Goal: Transaction & Acquisition: Purchase product/service

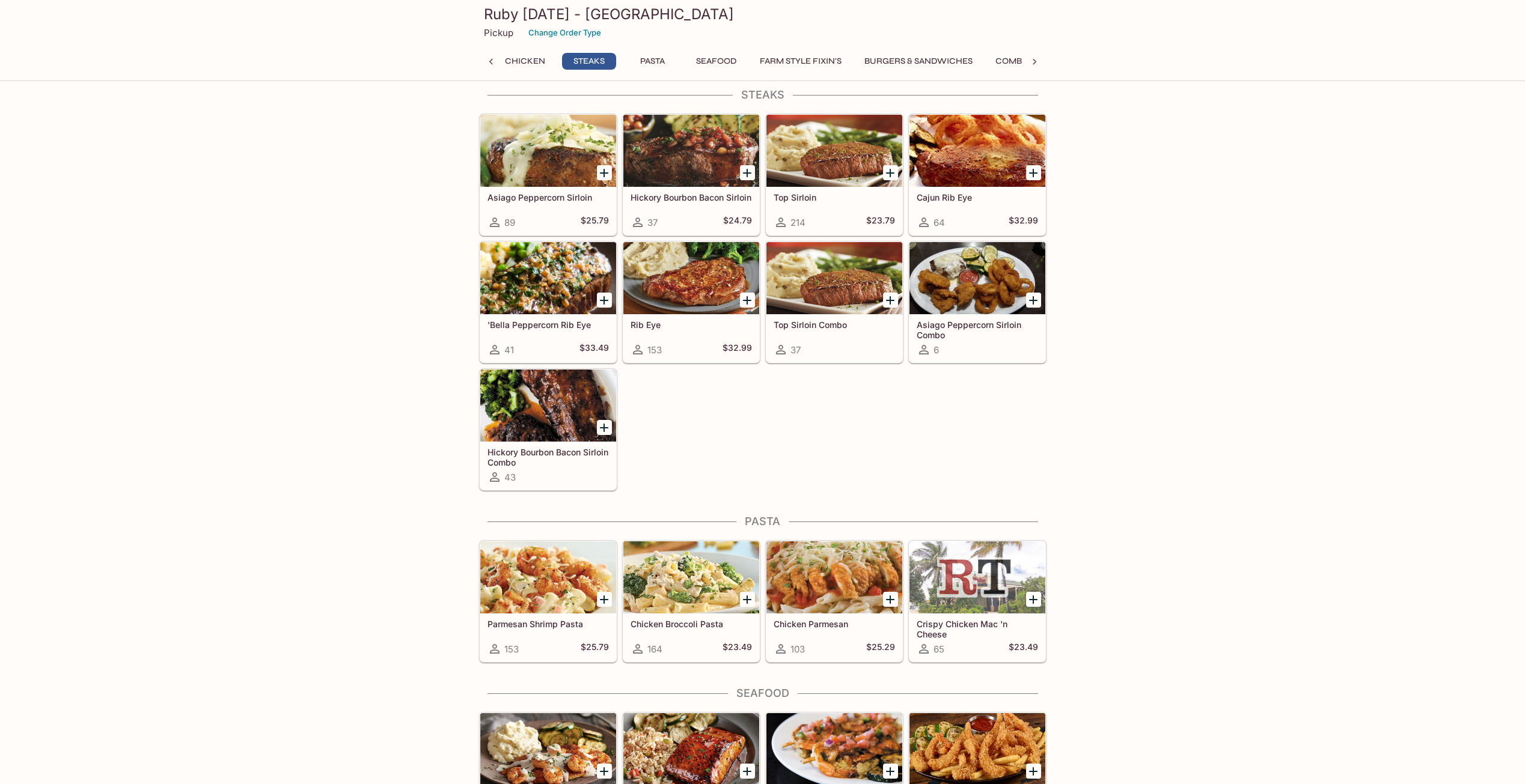
scroll to position [0, 445]
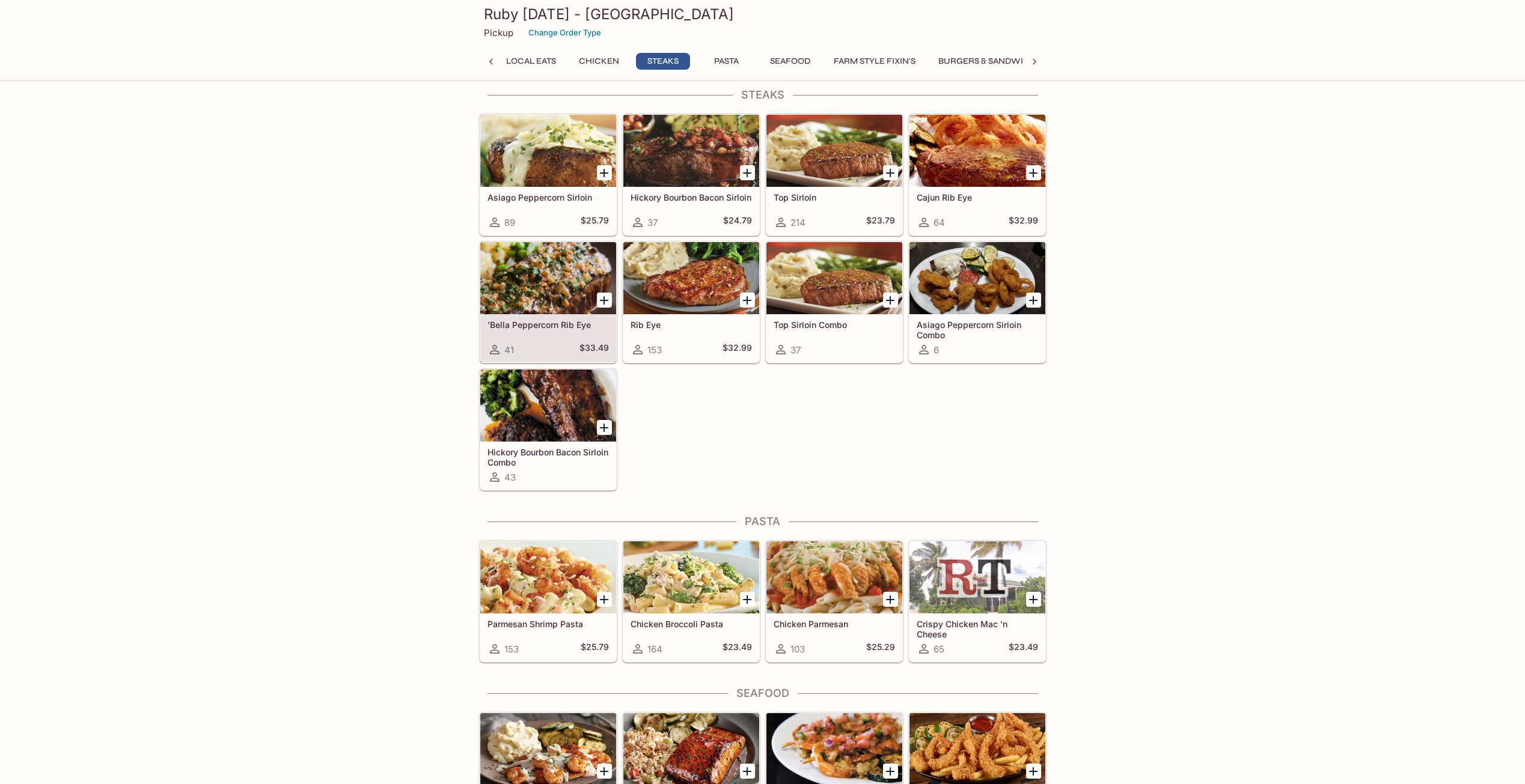
click at [533, 324] on h5 "'Bella Peppercorn Rib Eye" at bounding box center [548, 324] width 121 height 10
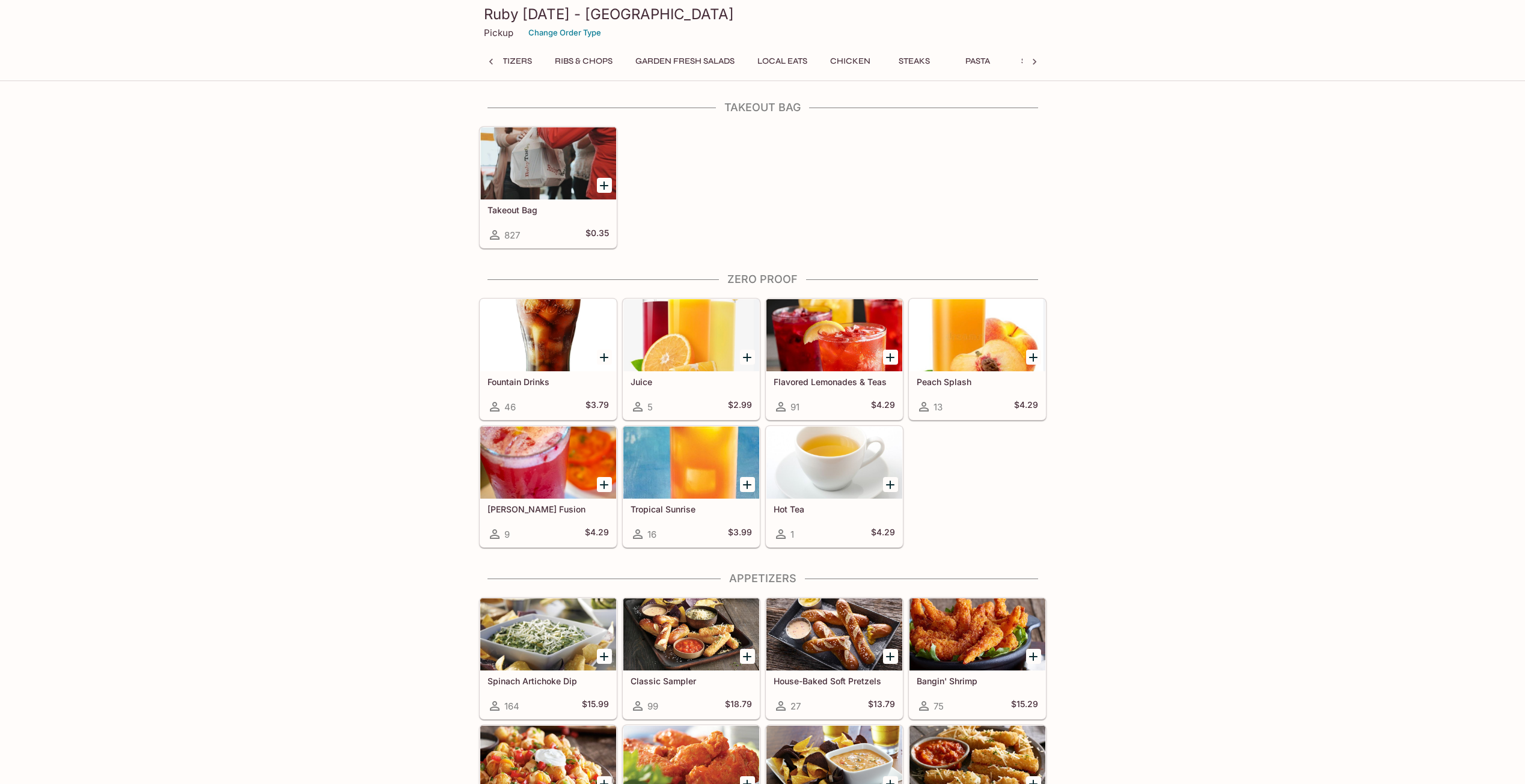
scroll to position [0, 5]
click at [1034, 60] on icon at bounding box center [1034, 62] width 4 height 6
click at [1039, 65] on icon at bounding box center [1033, 61] width 12 height 12
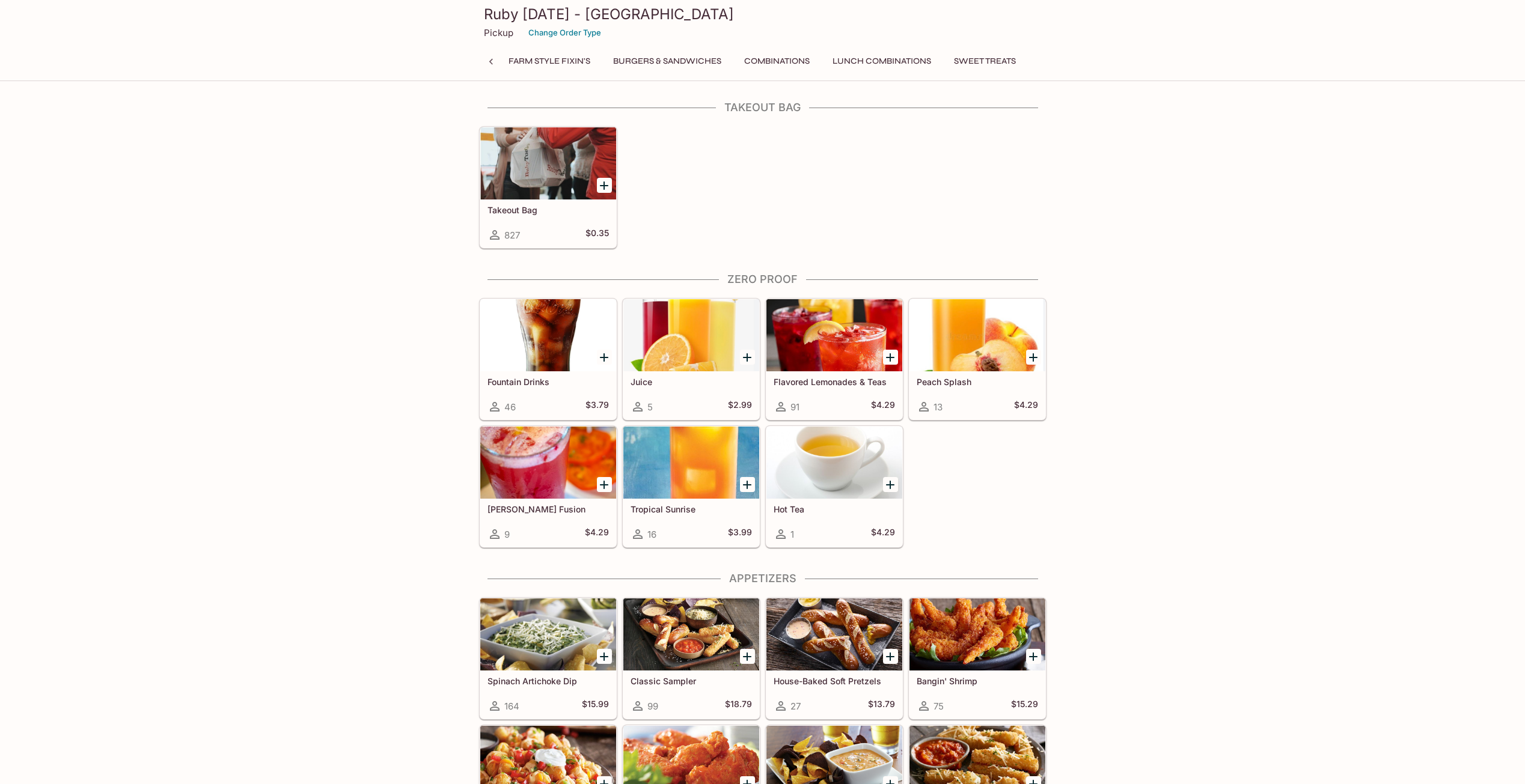
click at [1039, 65] on div "Takeout Bag Zero Proof Appetizers Ribs & Chops Garden Fresh Salads Local Eats C…" at bounding box center [762, 64] width 568 height 24
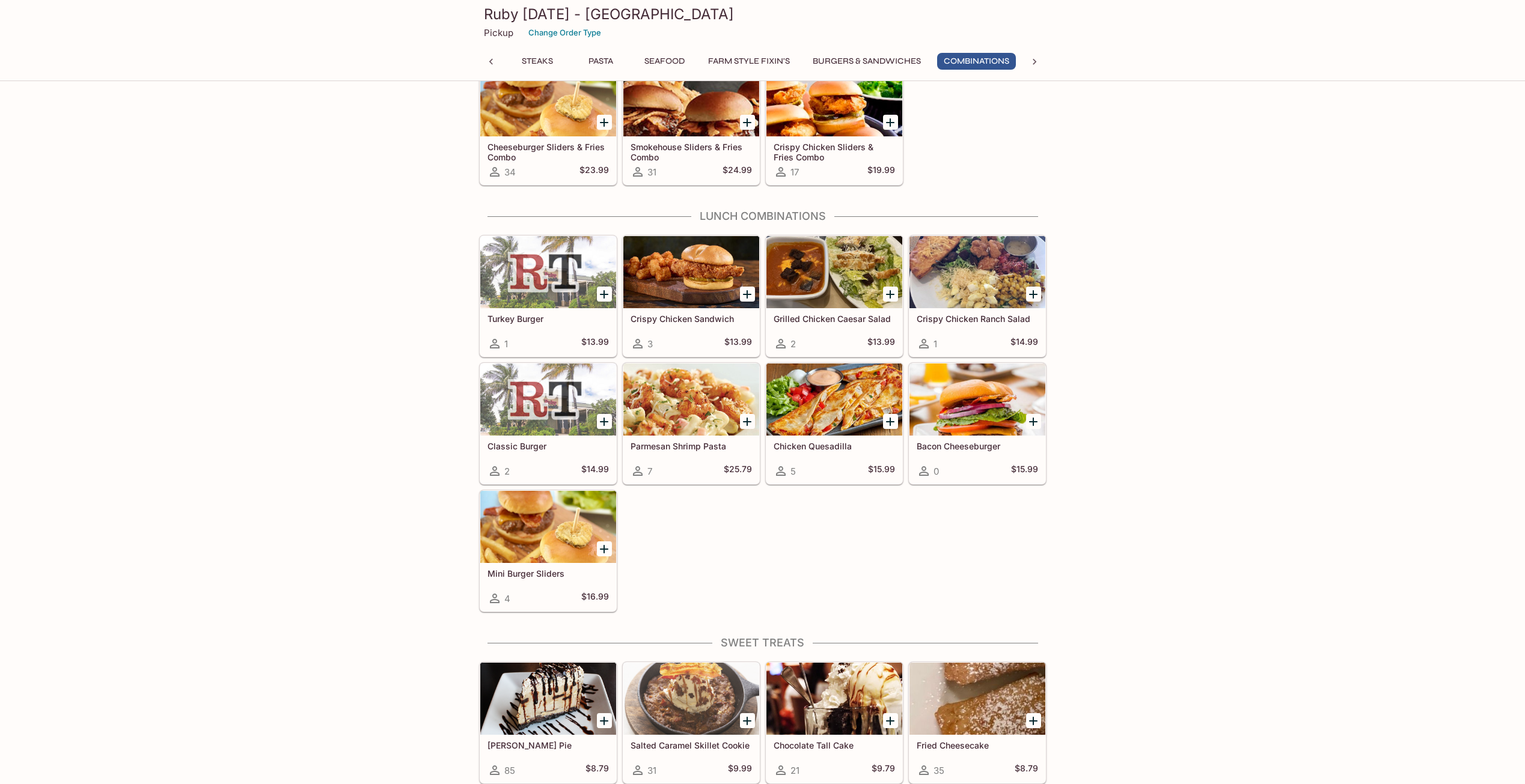
scroll to position [0, 570]
drag, startPoint x: 1221, startPoint y: 586, endPoint x: 1230, endPoint y: 585, distance: 9.1
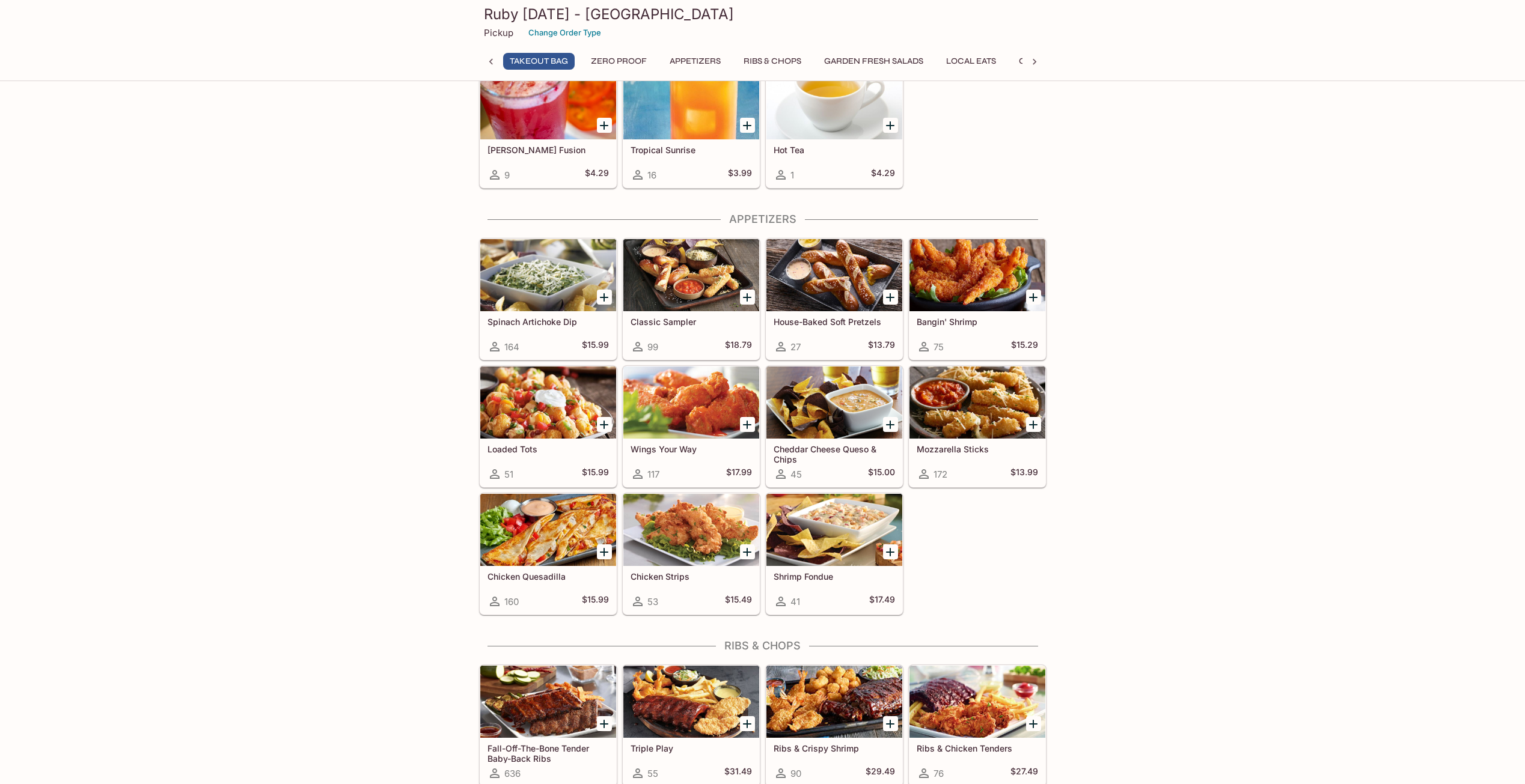
scroll to position [0, 0]
